Goal: Navigation & Orientation: Find specific page/section

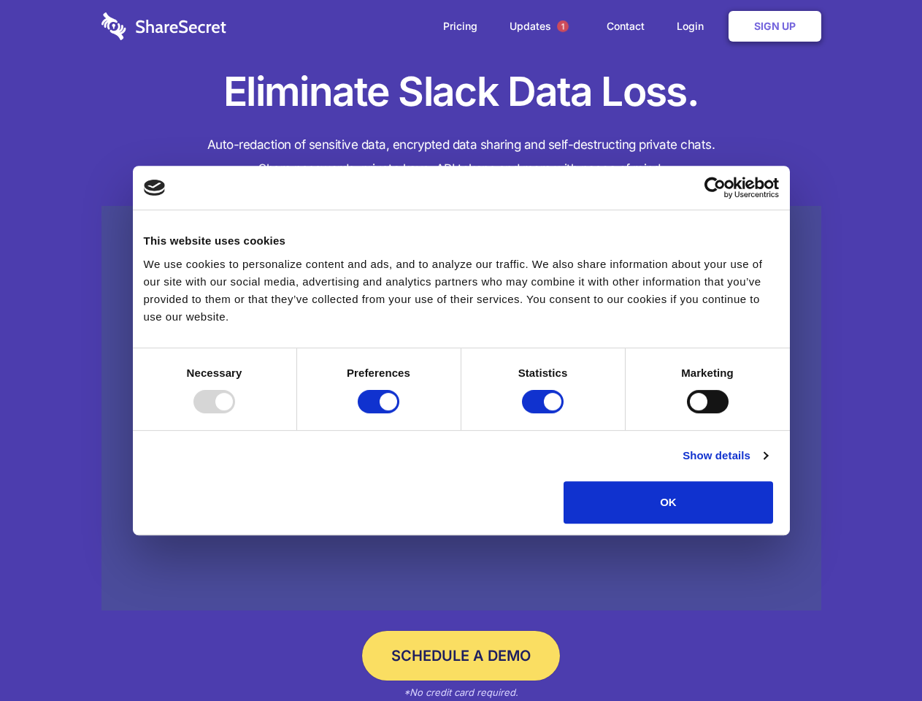
click at [235, 413] on div at bounding box center [214, 401] width 42 height 23
click at [399, 413] on input "Preferences" at bounding box center [379, 401] width 42 height 23
checkbox input "false"
click at [544, 413] on input "Statistics" at bounding box center [543, 401] width 42 height 23
checkbox input "false"
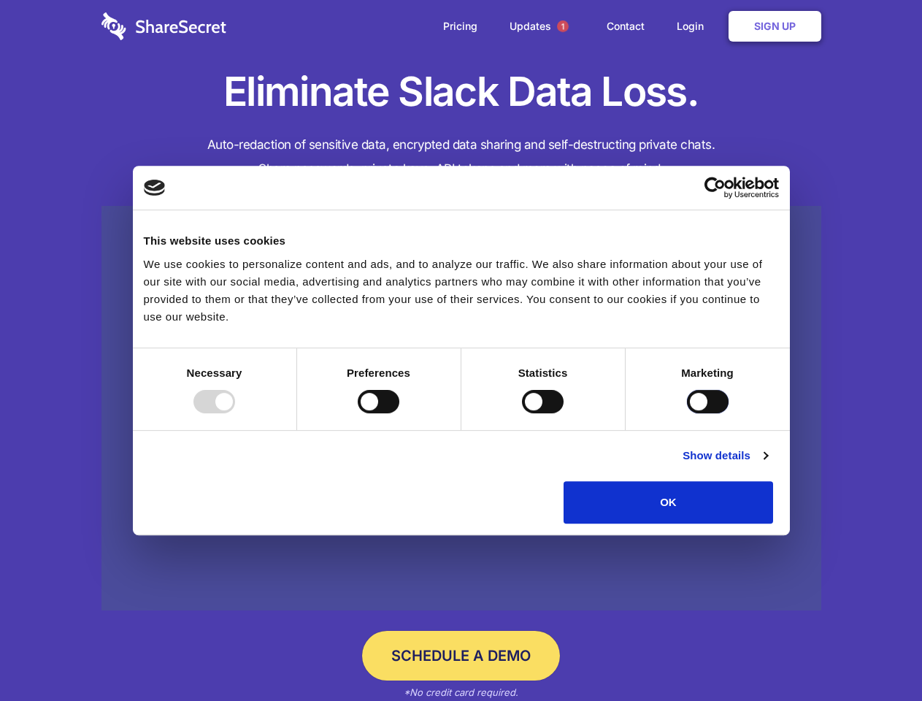
click at [687, 413] on input "Marketing" at bounding box center [708, 401] width 42 height 23
checkbox input "true"
click at [767, 464] on link "Show details" at bounding box center [724, 456] width 85 height 18
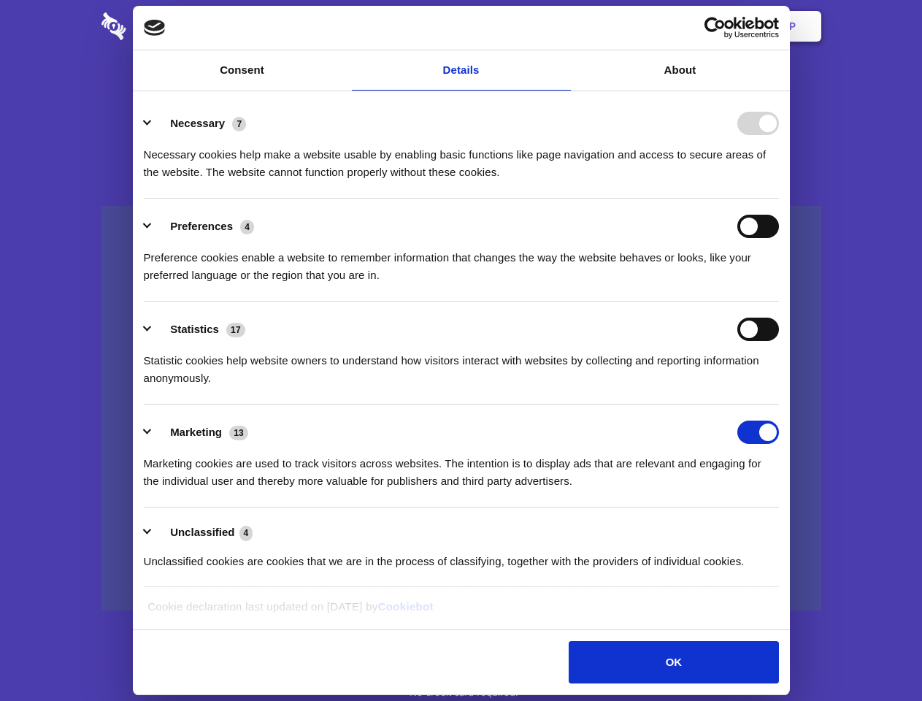
click at [779, 198] on li "Necessary 7 Necessary cookies help make a website usable by enabling basic func…" at bounding box center [461, 147] width 635 height 103
click at [562, 26] on span "1" at bounding box center [563, 26] width 12 height 12
